Goal: Information Seeking & Learning: Learn about a topic

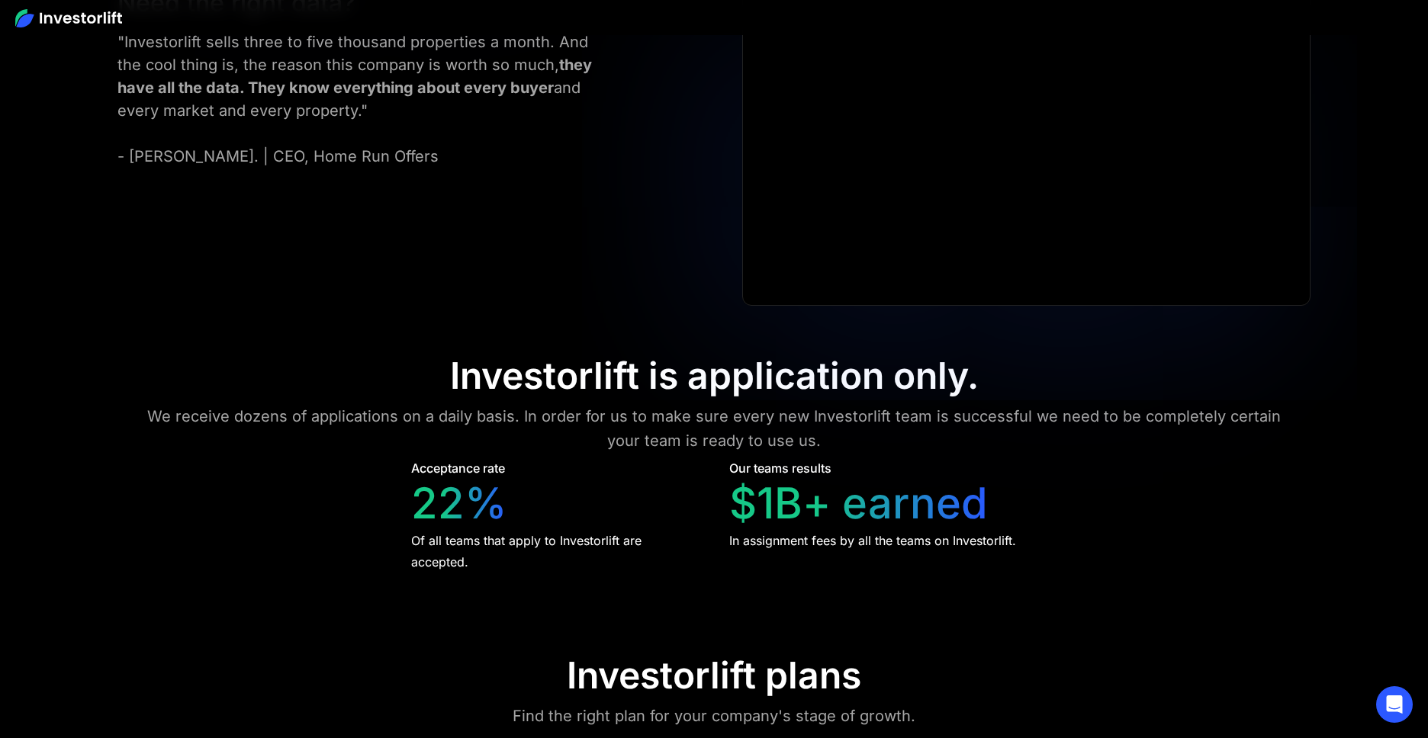
scroll to position [6773, 0]
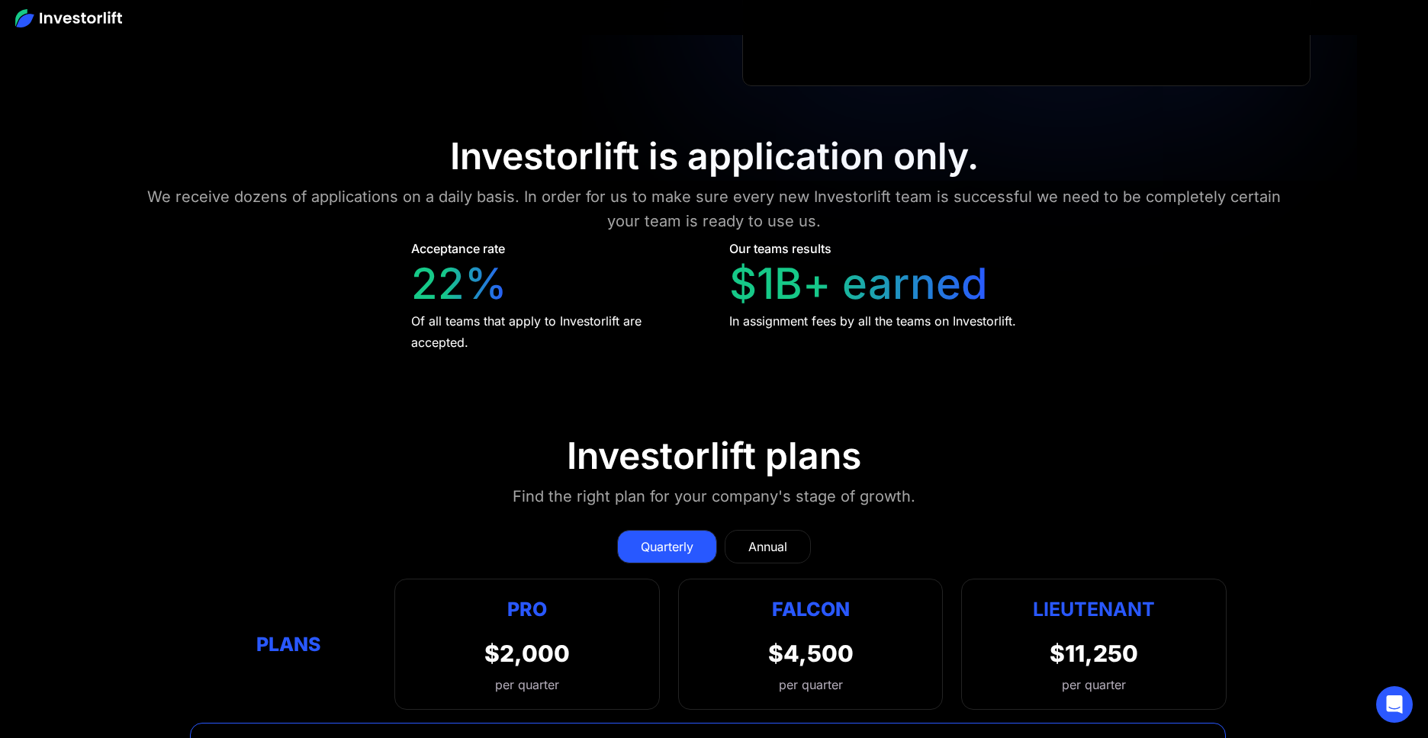
scroll to position [7657, 0]
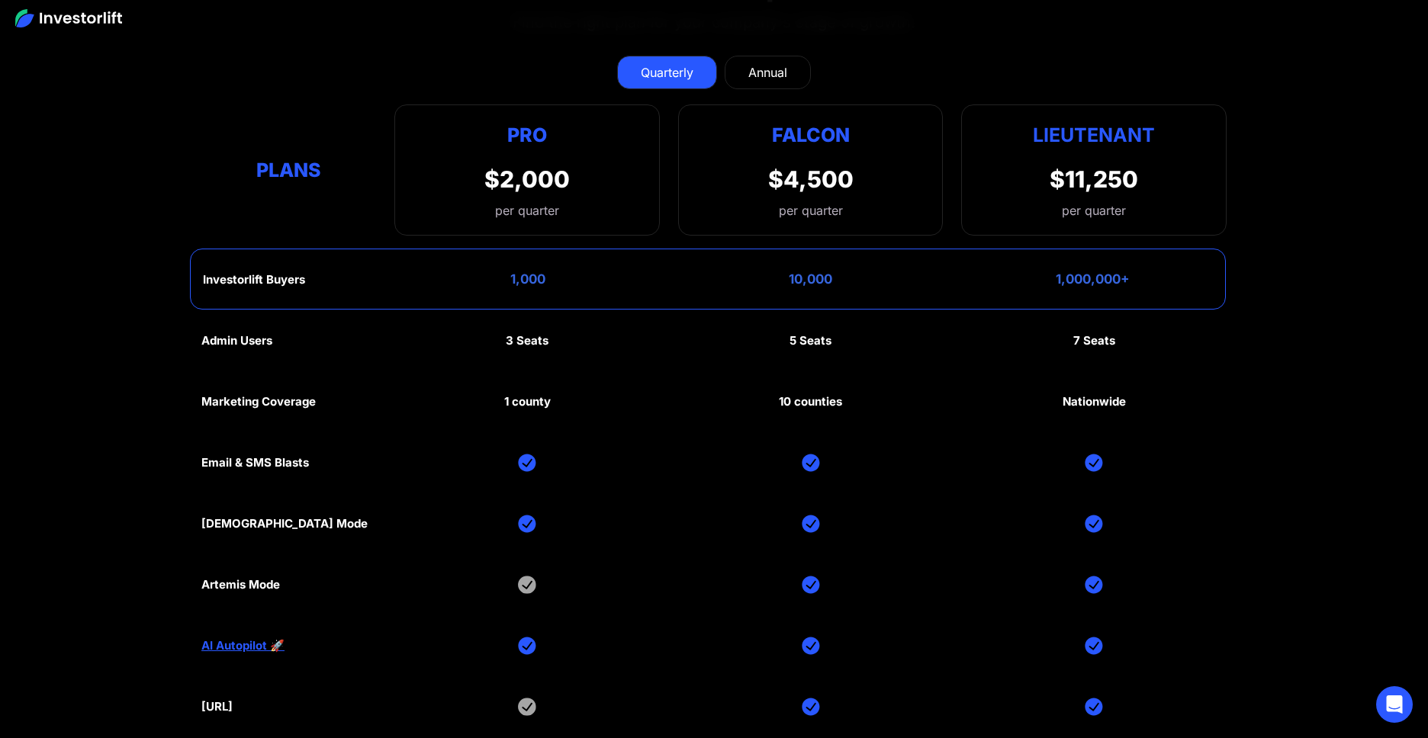
click at [838, 50] on div "Quarterly Annual Plans Pro $2,000 per quarter Pro Falcon Ltnt. Users 3 10 Unltd…" at bounding box center [713, 137] width 1025 height 195
click at [764, 72] on div "Annual" at bounding box center [767, 72] width 39 height 18
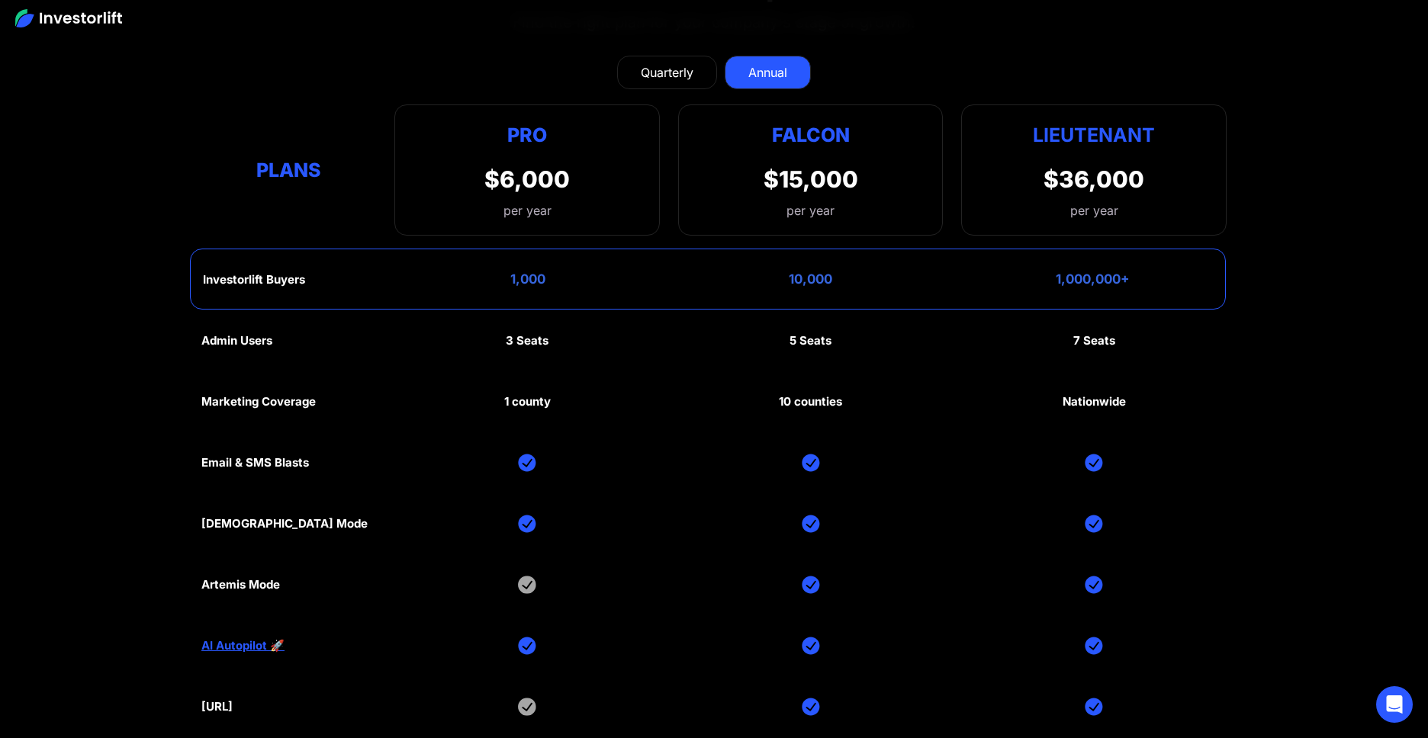
click at [678, 76] on div "Quarterly" at bounding box center [667, 72] width 53 height 18
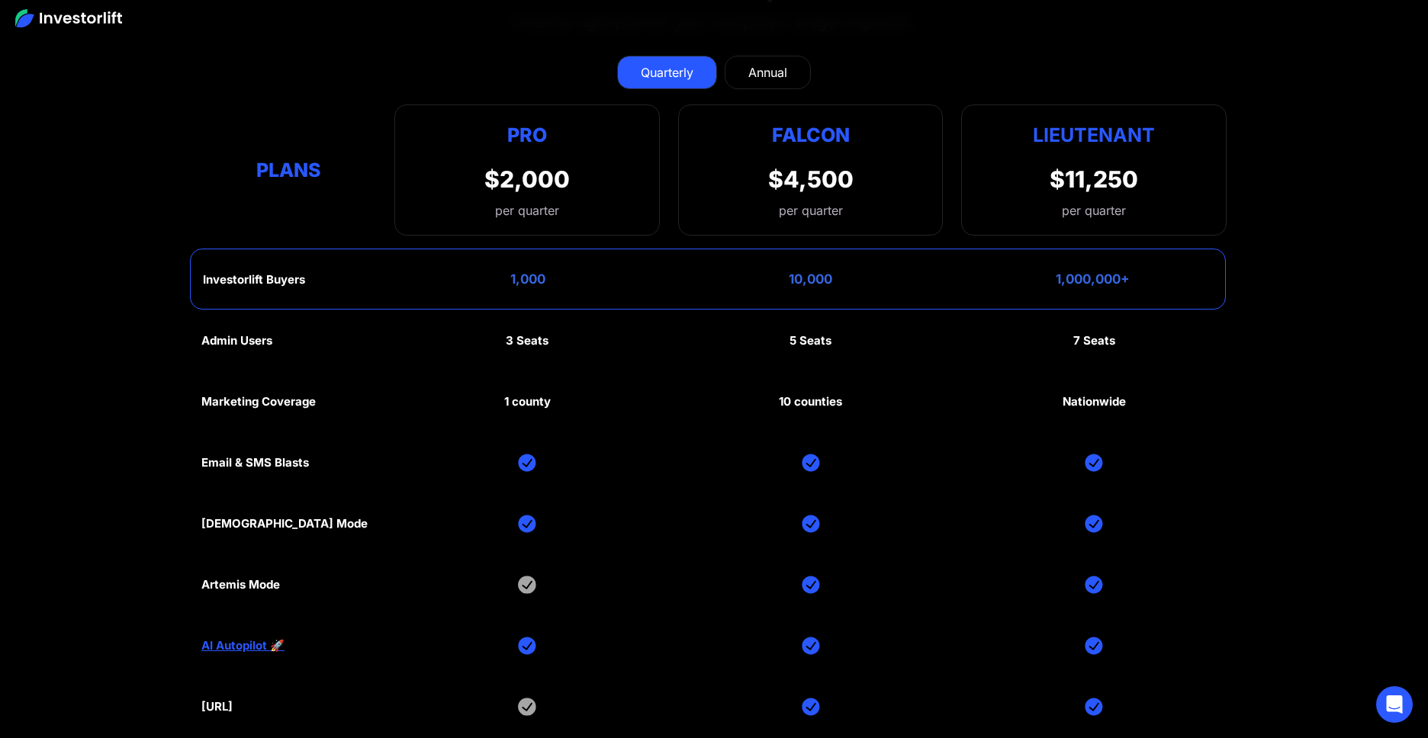
click at [755, 76] on div "Annual" at bounding box center [767, 72] width 39 height 18
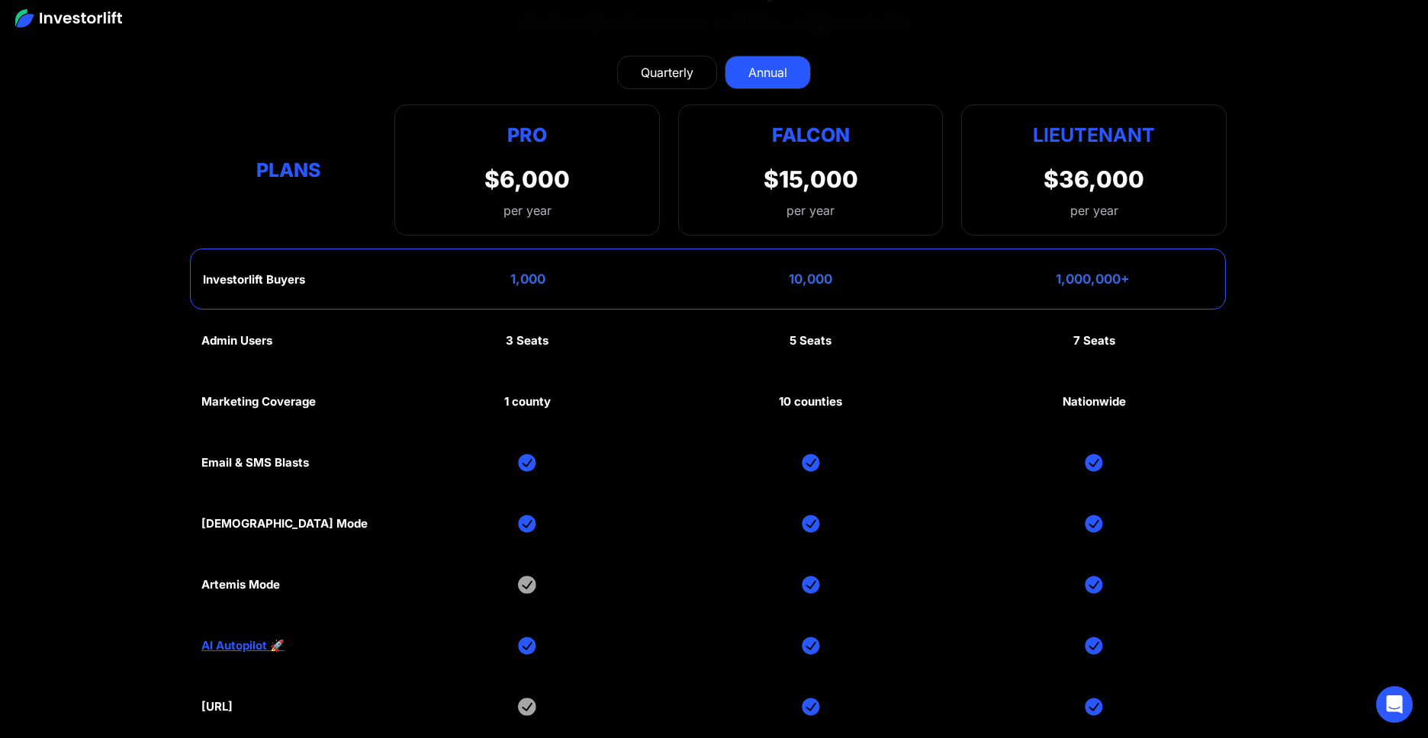
click at [708, 77] on link "Quarterly" at bounding box center [667, 73] width 100 height 34
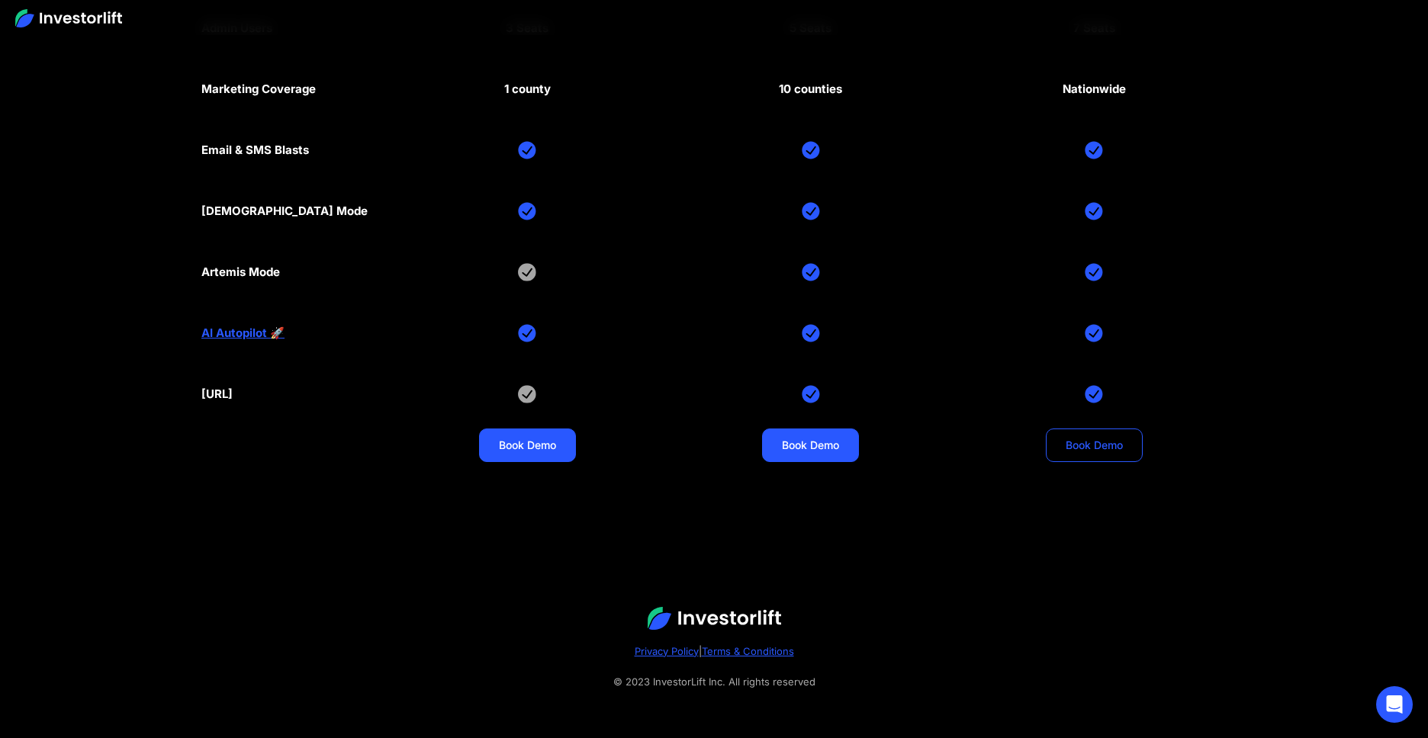
scroll to position [7971, 0]
click at [1293, 402] on section "Investorlift plans Find the right plan for your company's stage of growth. Quar…" at bounding box center [714, 54] width 1428 height 891
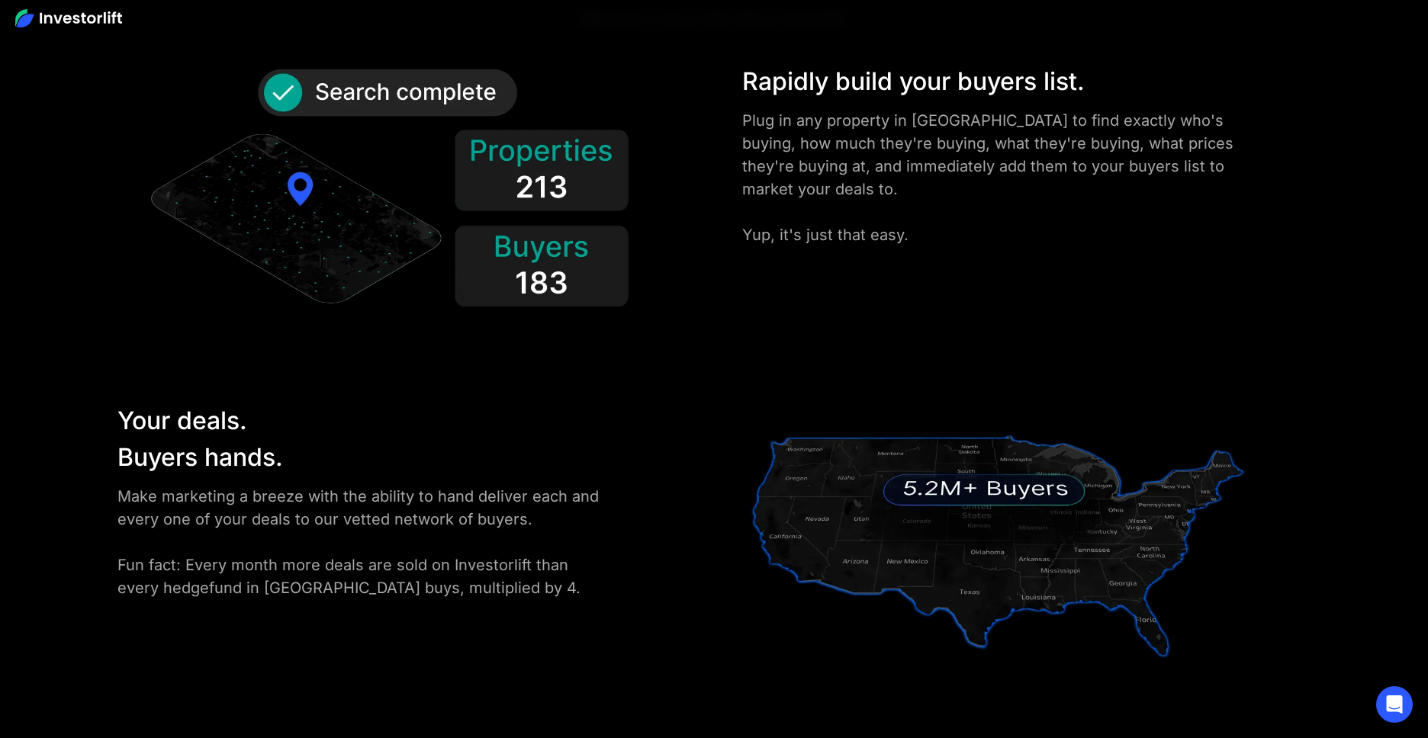
scroll to position [1392, 0]
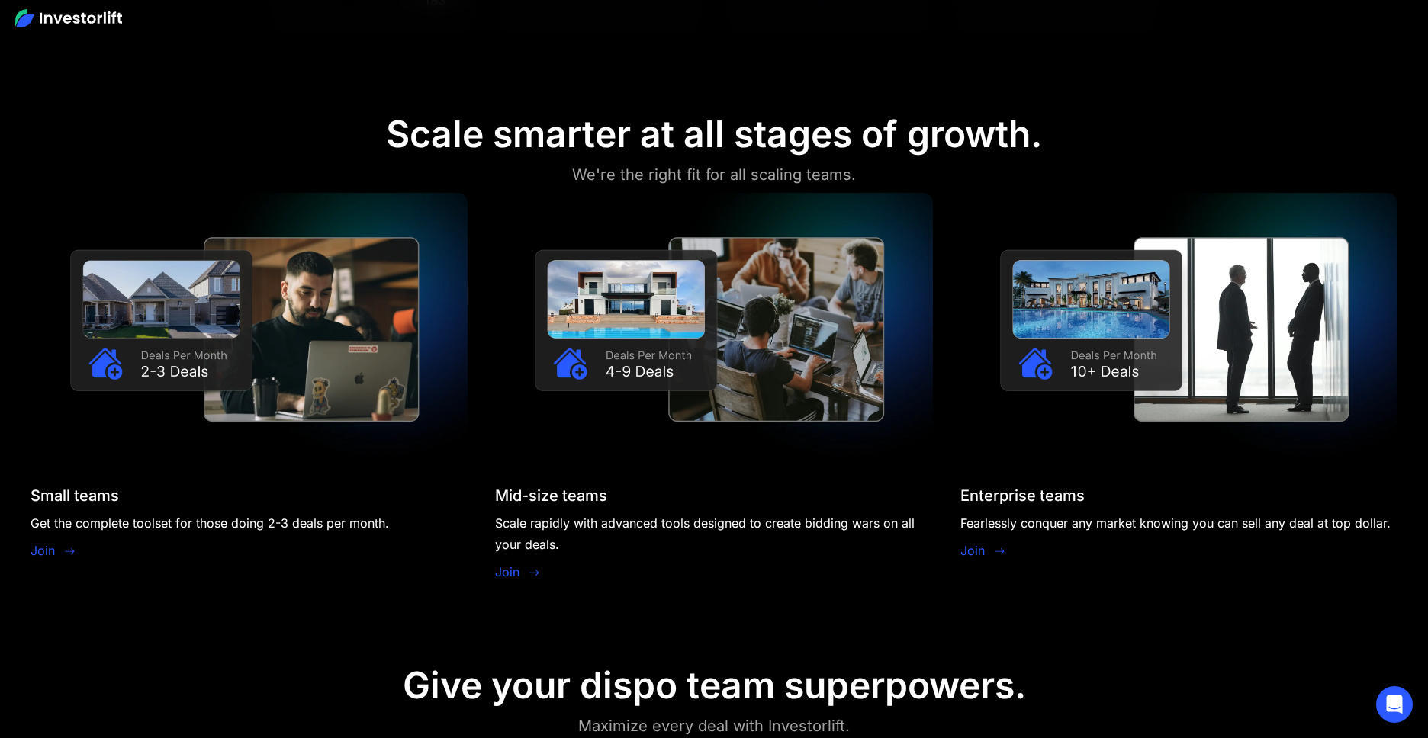
drag, startPoint x: 1378, startPoint y: 178, endPoint x: 1369, endPoint y: 191, distance: 15.3
click at [1369, 191] on section "Scale smarter at all stages of growth. We're the right fit for all scaling team…" at bounding box center [714, 352] width 1428 height 552
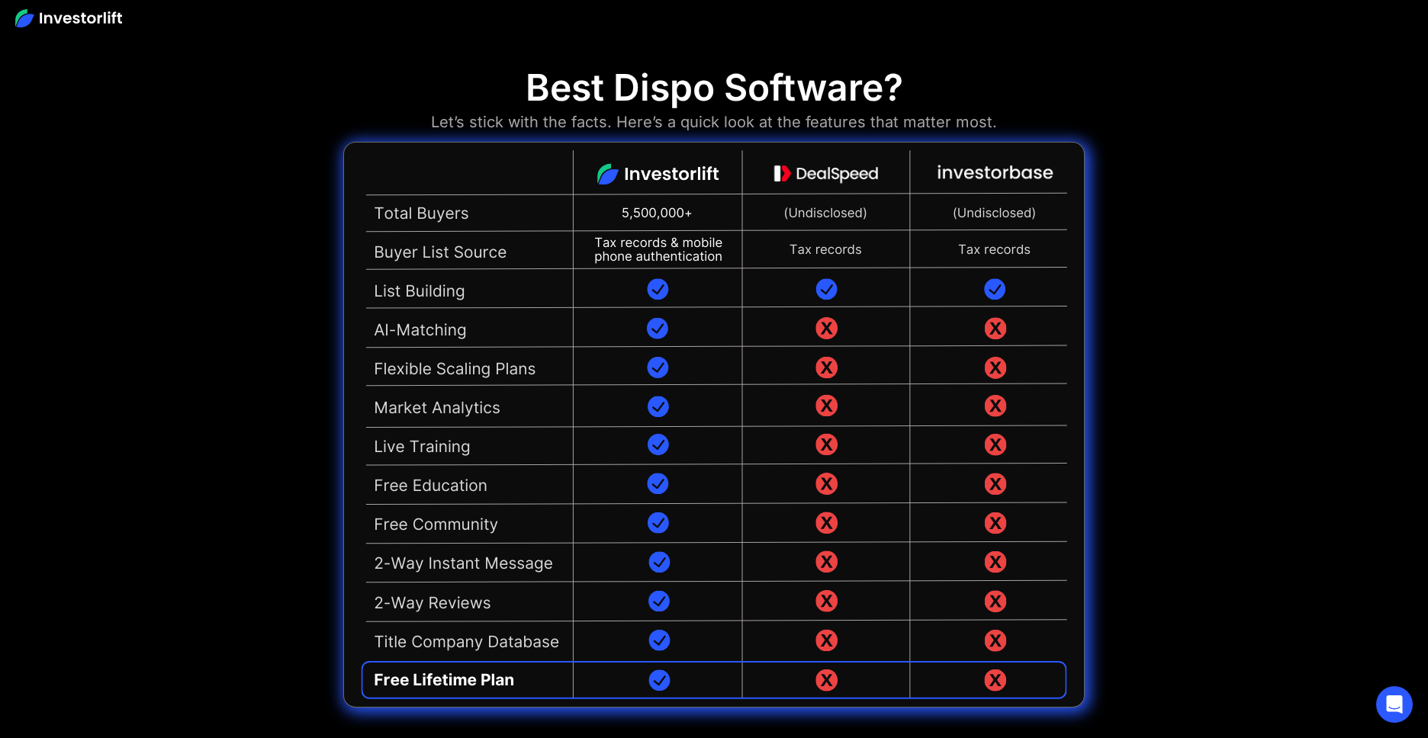
scroll to position [3814, 0]
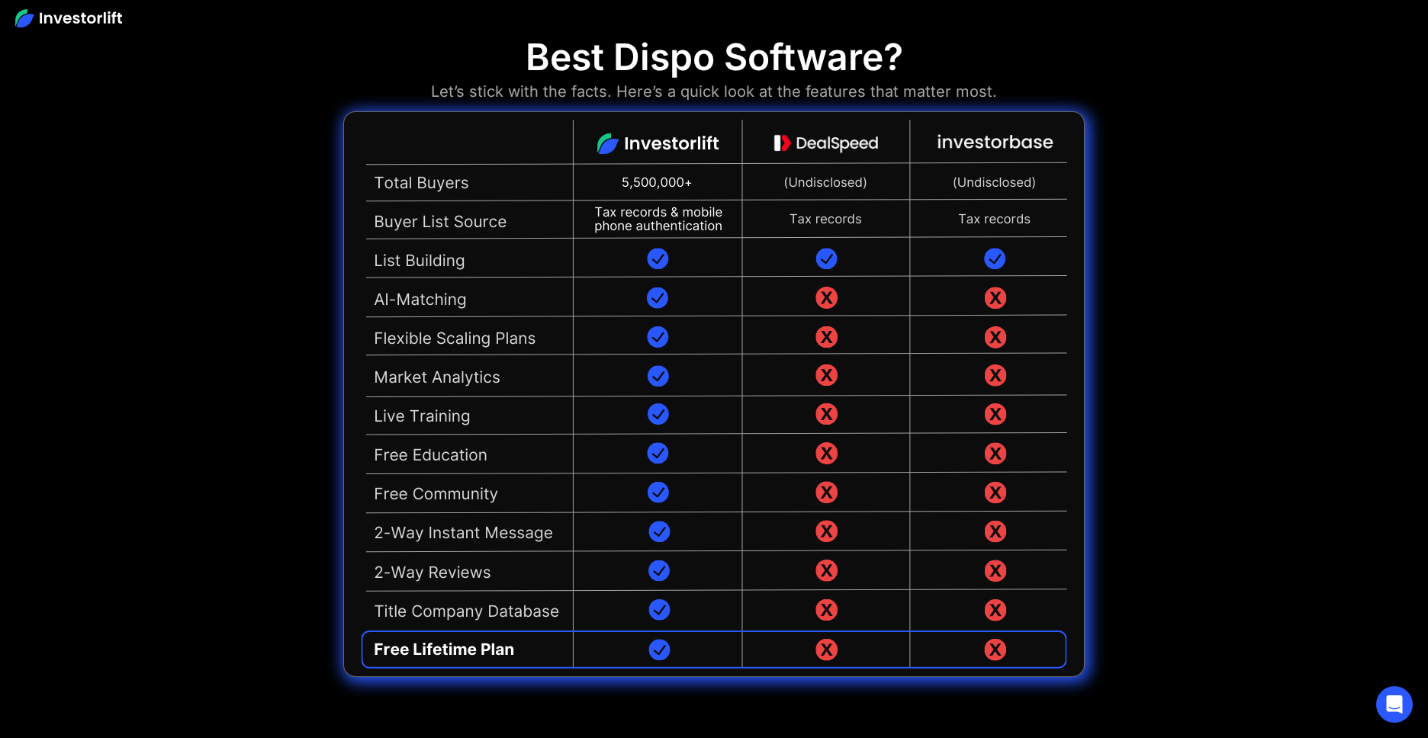
click at [1176, 117] on div "Best Dispo Software? Let’s stick with the facts. Here’s a quick look at the fea…" at bounding box center [714, 356] width 1428 height 719
